Goal: Transaction & Acquisition: Purchase product/service

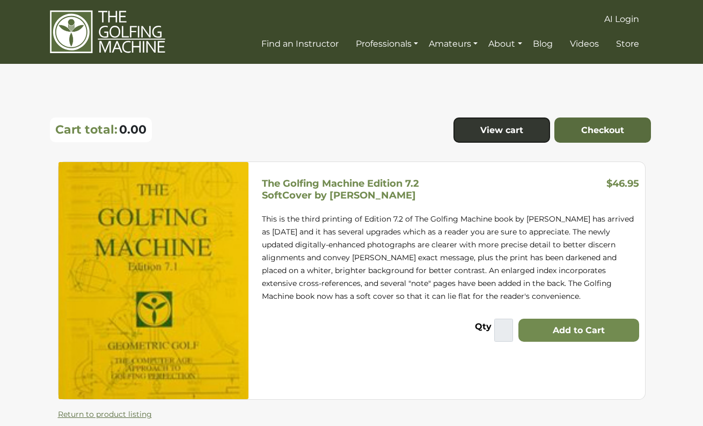
click at [575, 329] on button "Add to Cart" at bounding box center [578, 331] width 121 height 24
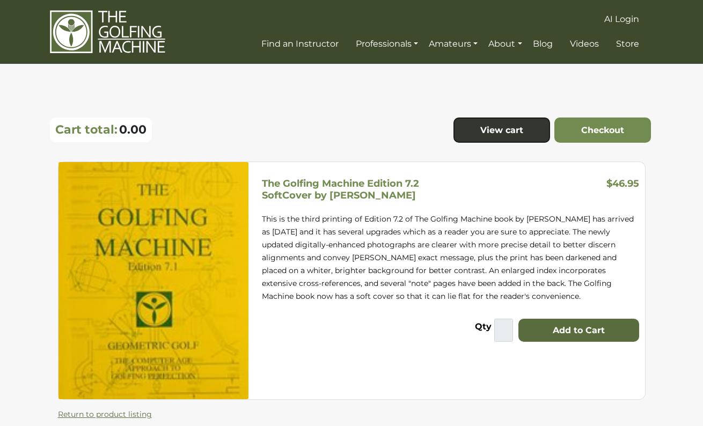
click at [593, 124] on link "Checkout" at bounding box center [602, 130] width 97 height 26
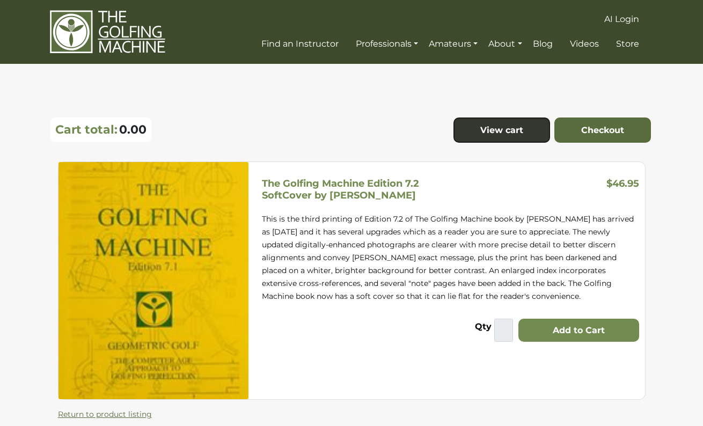
click at [570, 329] on button "Add to Cart" at bounding box center [578, 331] width 121 height 24
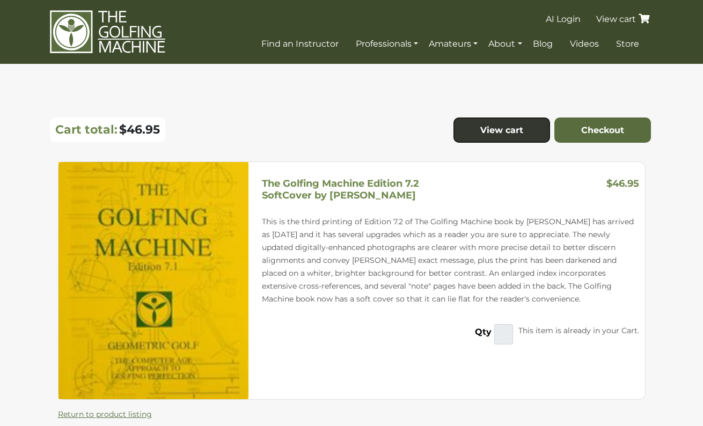
click at [626, 16] on link "View cart" at bounding box center [624, 19] width 58 height 10
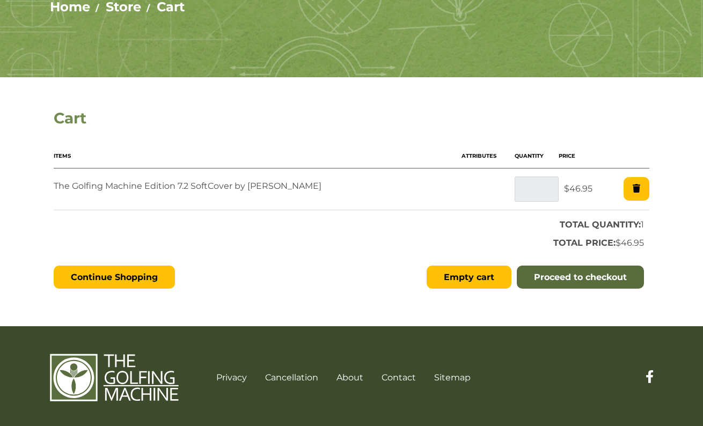
scroll to position [151, 0]
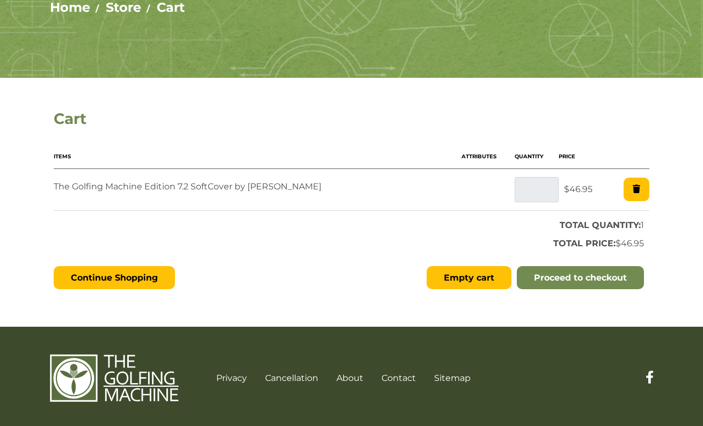
click at [550, 274] on link "Proceed to checkout" at bounding box center [580, 278] width 127 height 24
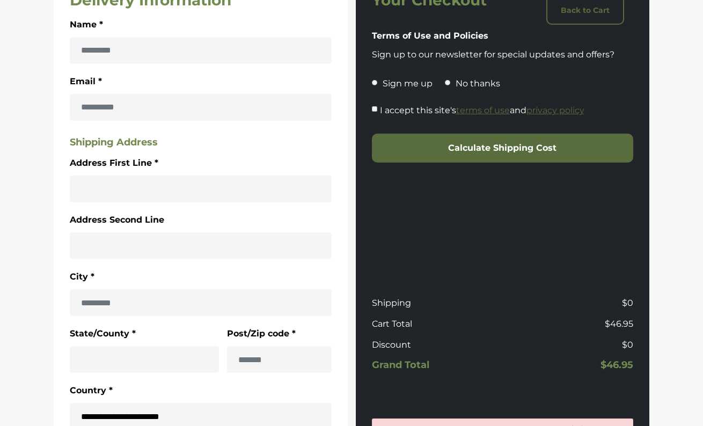
scroll to position [288, 0]
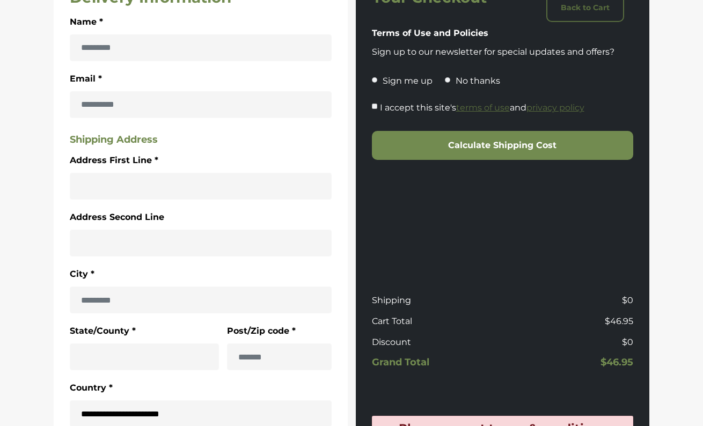
click at [496, 142] on button "Calculate Shipping Cost" at bounding box center [503, 145] width 262 height 29
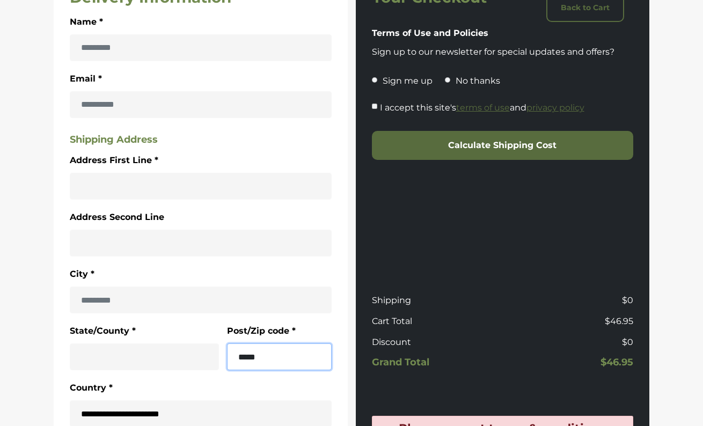
type input "*****"
click at [396, 237] on div "Your Checkout Back to Cart Terms of Use and Policies Sign up to our newsletter …" at bounding box center [503, 220] width 294 height 494
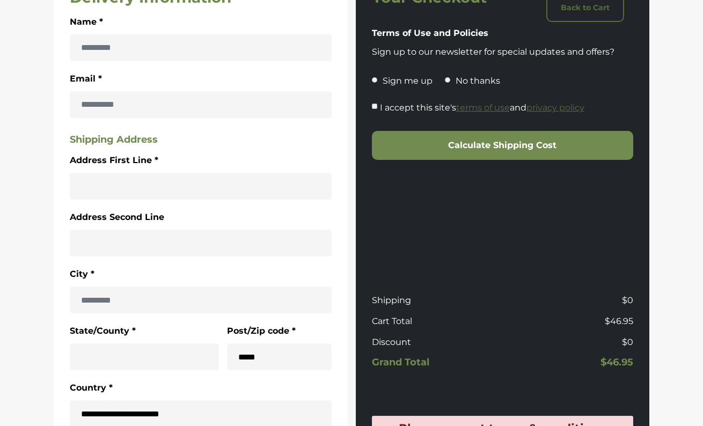
click at [502, 143] on button "Calculate Shipping Cost" at bounding box center [503, 145] width 262 height 29
